Goal: Transaction & Acquisition: Purchase product/service

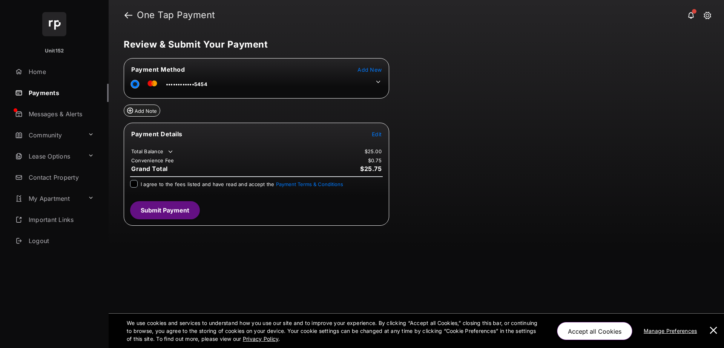
click at [376, 81] on icon at bounding box center [378, 81] width 7 height 7
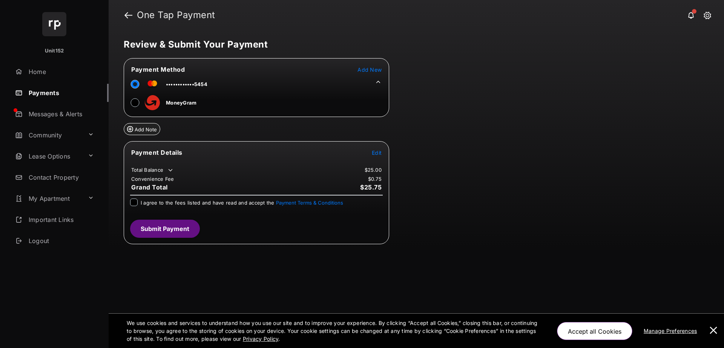
click at [376, 81] on icon at bounding box center [378, 81] width 7 height 7
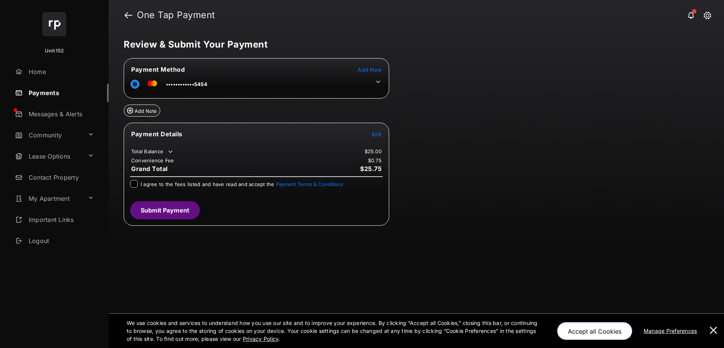
click at [132, 15] on h1 "One Tap Payment" at bounding box center [421, 15] width 579 height 9
click at [128, 15] on link at bounding box center [128, 15] width 8 height 18
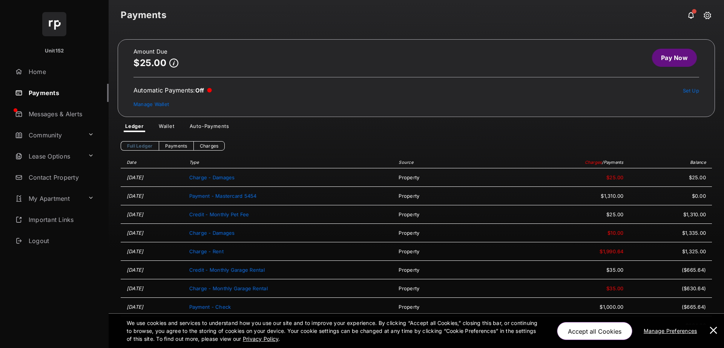
click at [667, 60] on link "Pay Now" at bounding box center [674, 58] width 45 height 18
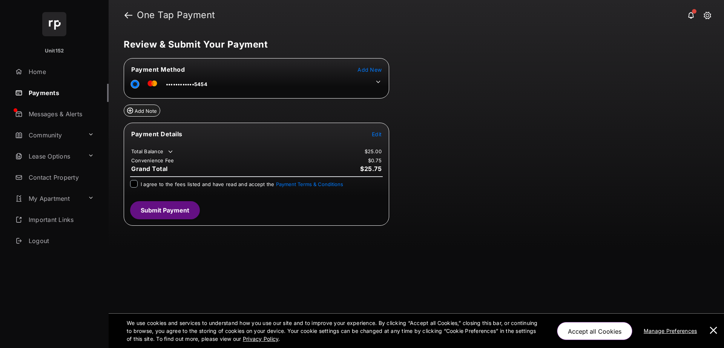
click at [515, 122] on div "Review & Submit Your Payment Payment Method Add New ••••••••••••5454 Add Note P…" at bounding box center [416, 188] width 615 height 317
click at [718, 331] on button at bounding box center [713, 330] width 15 height 34
